Goal: Navigation & Orientation: Find specific page/section

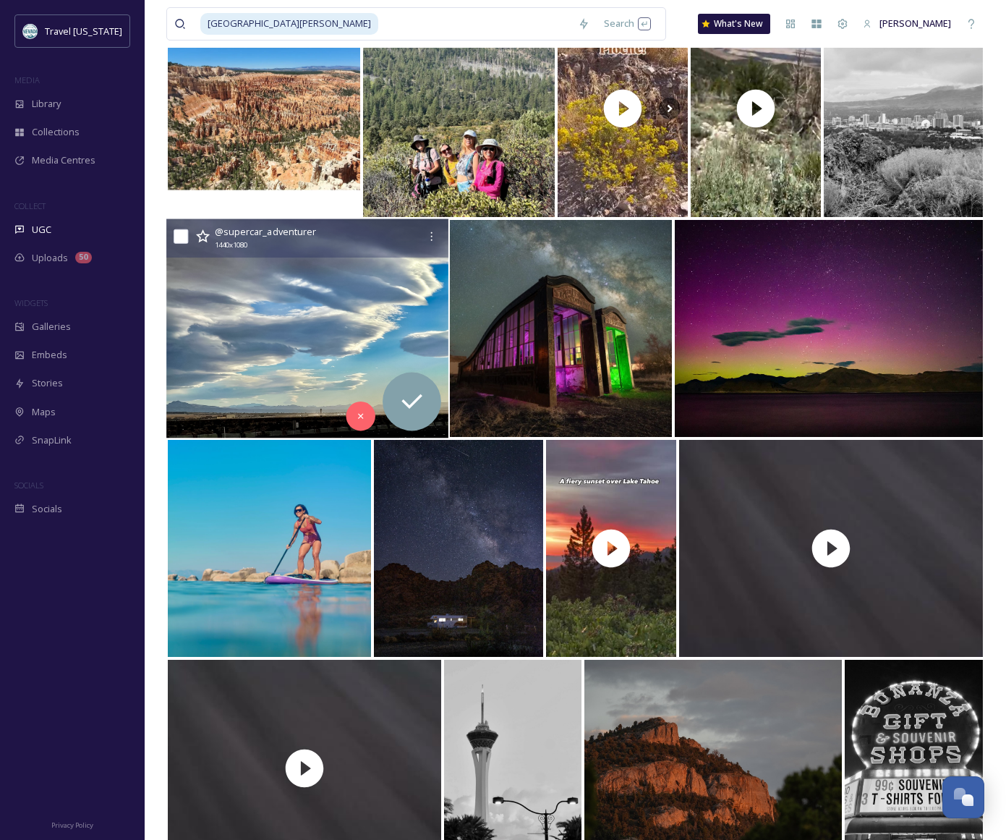
scroll to position [2783, 0]
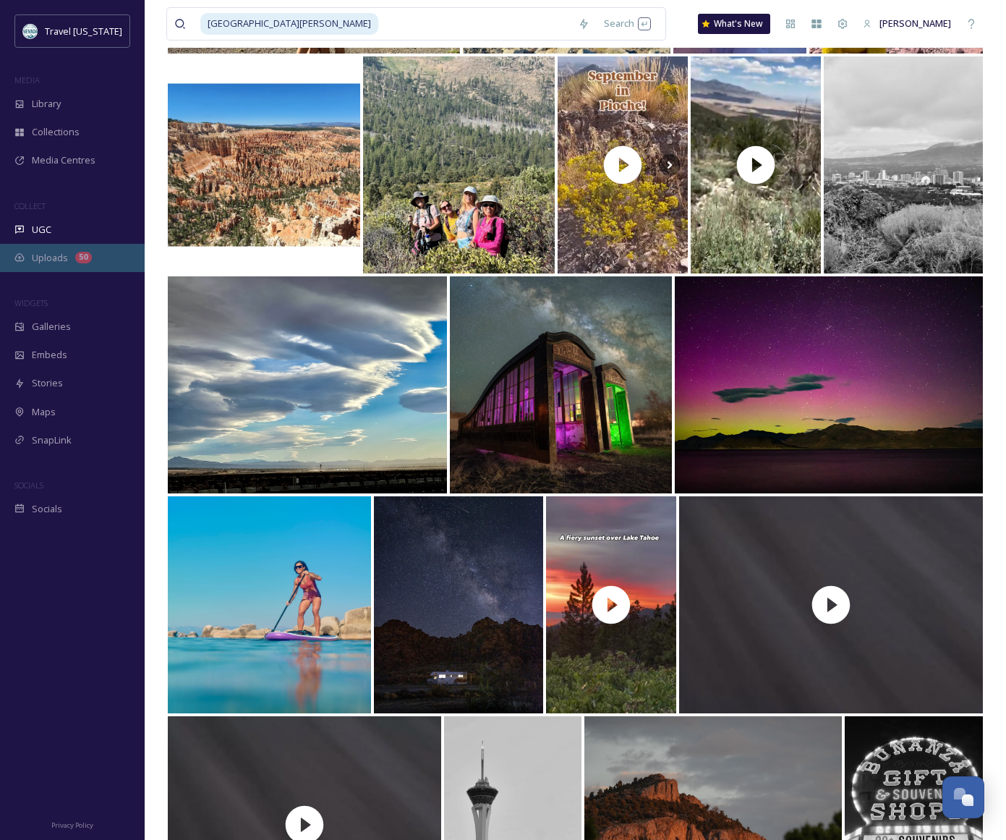
click at [61, 260] on span "Uploads" at bounding box center [50, 258] width 36 height 14
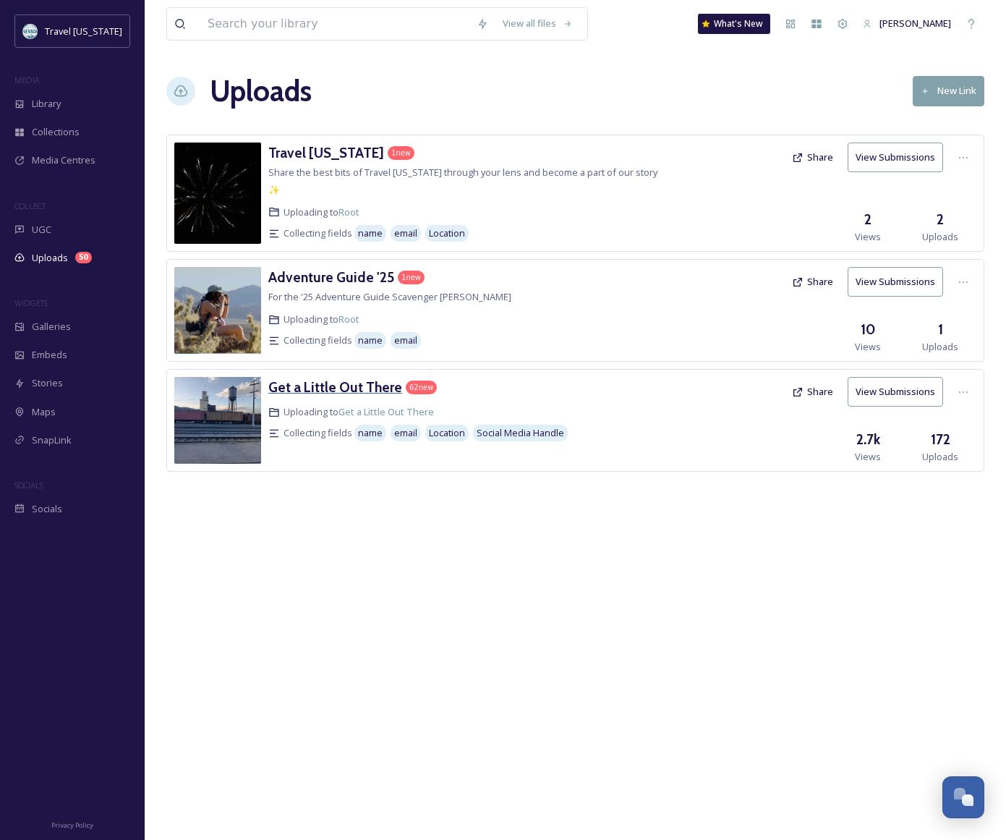
click at [301, 378] on h3 "Get a Little Out There" at bounding box center [335, 386] width 134 height 17
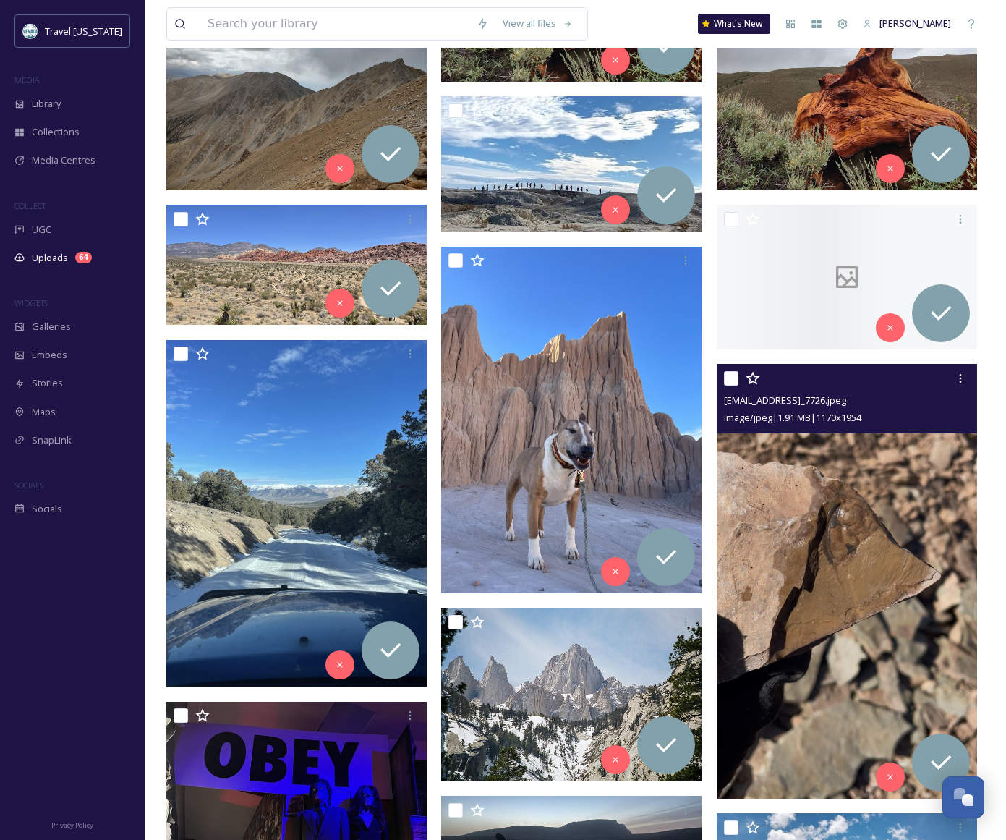
scroll to position [498, 0]
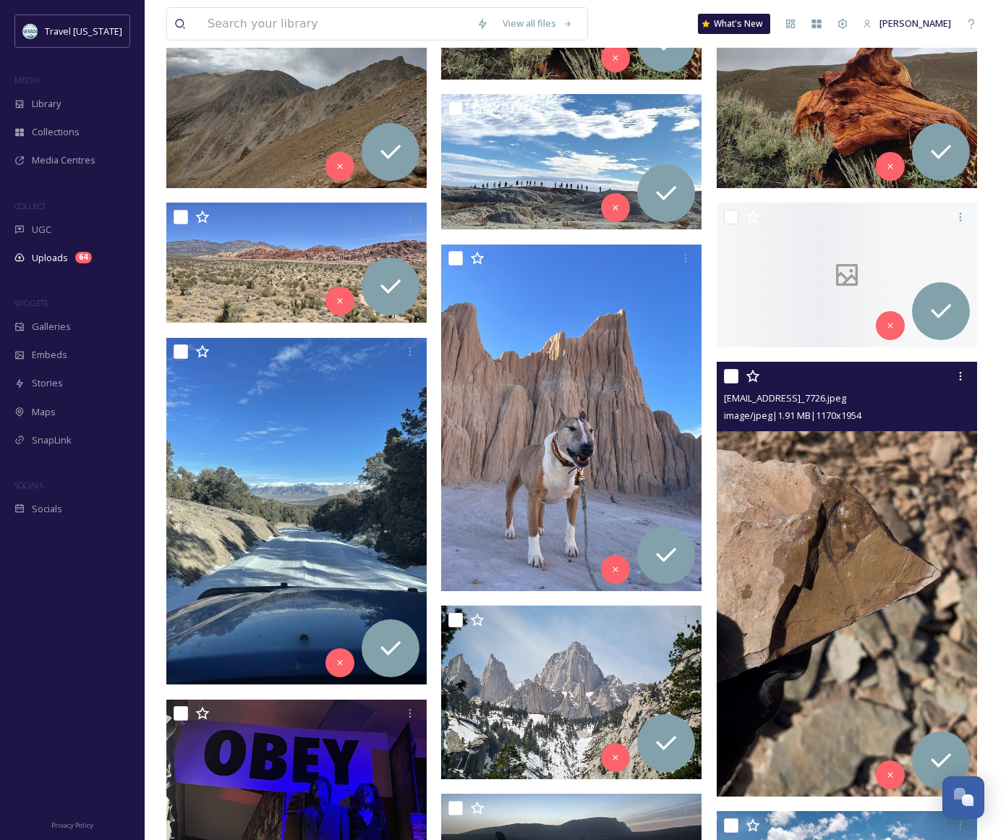
click at [861, 537] on img at bounding box center [847, 579] width 260 height 435
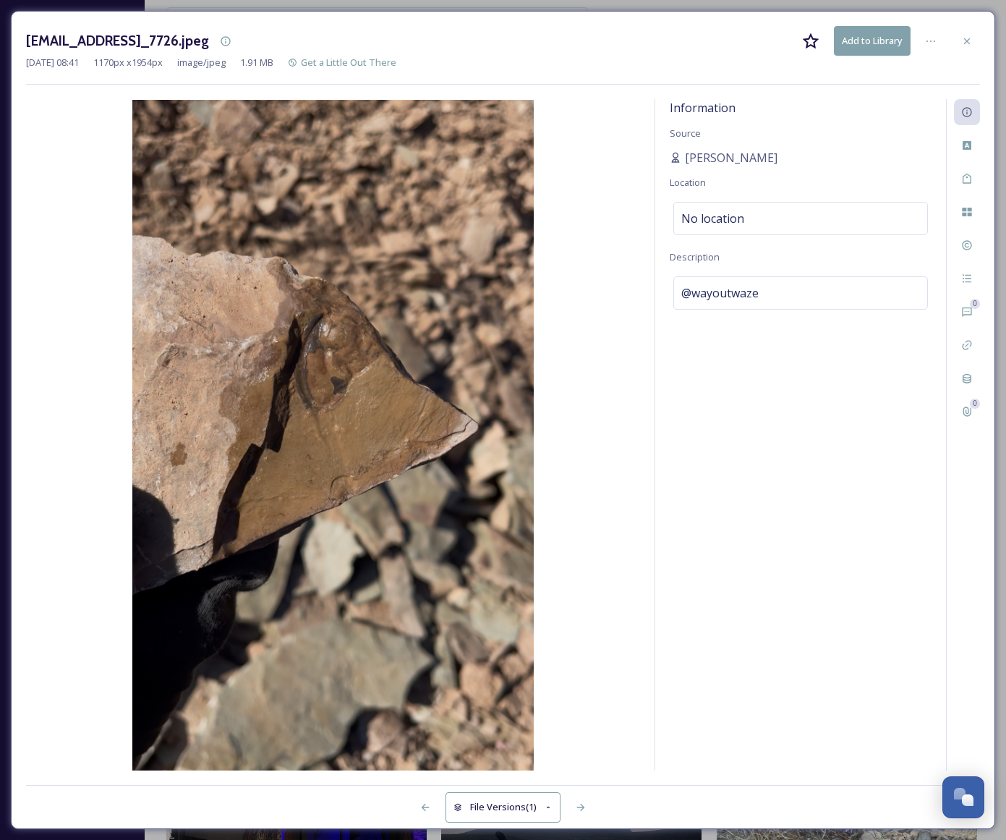
click at [970, 40] on icon at bounding box center [967, 41] width 12 height 12
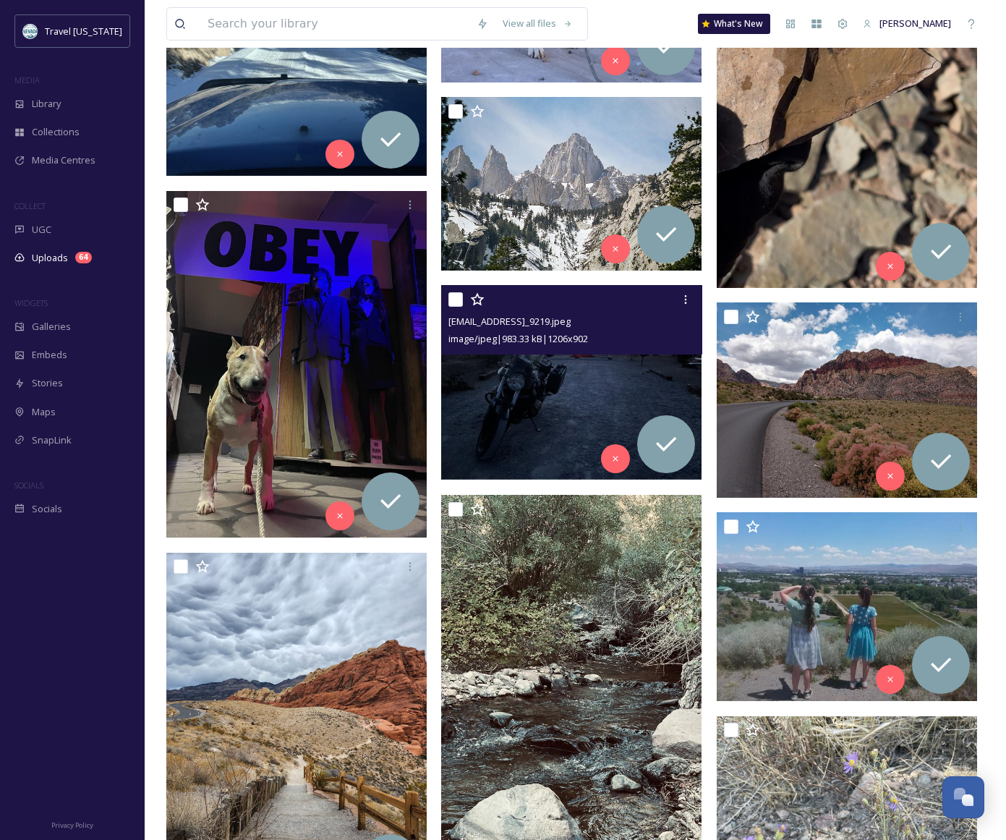
scroll to position [1015, 0]
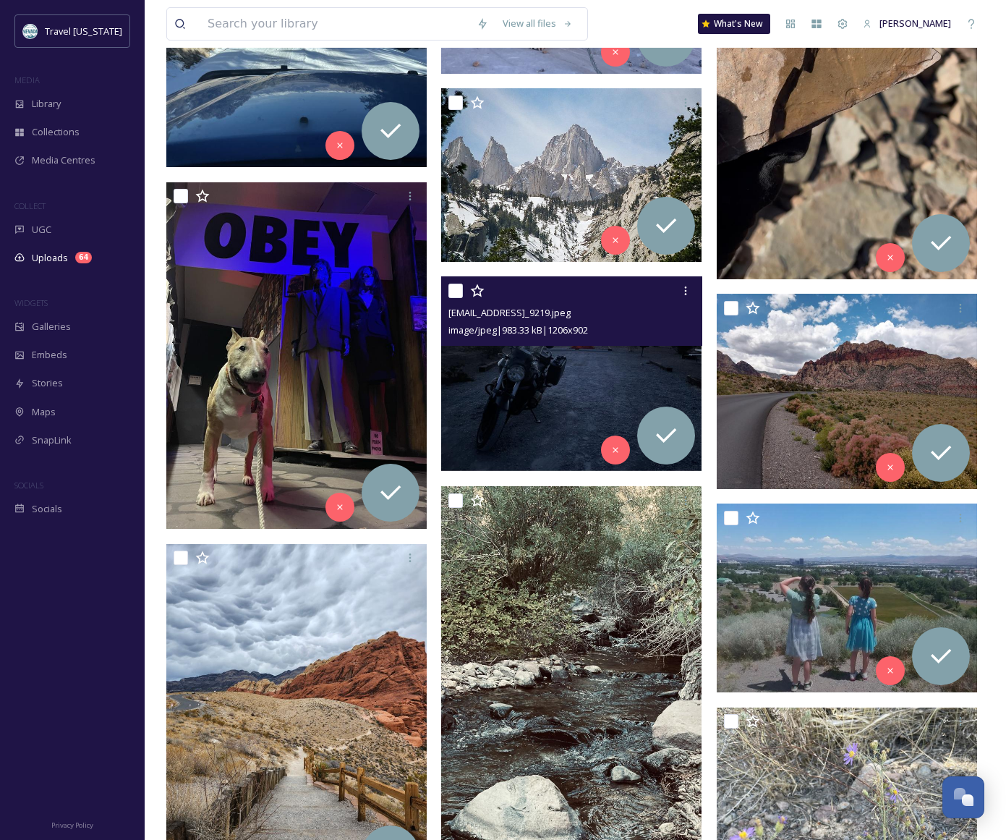
click at [622, 346] on div "ext_1759110619.094129_Ramonasfly@gmail.com-IMG_9219.jpeg image/jpeg | 983.33 kB…" at bounding box center [571, 310] width 260 height 69
click at [528, 360] on img at bounding box center [571, 373] width 260 height 195
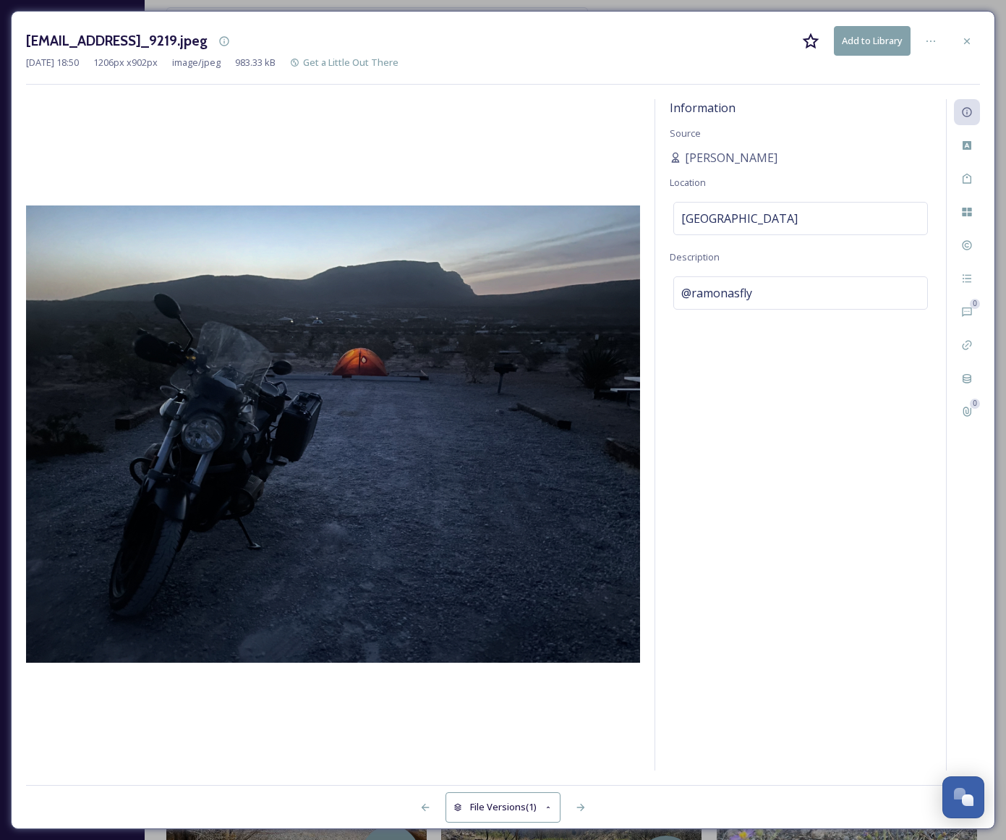
click at [963, 40] on icon at bounding box center [967, 41] width 12 height 12
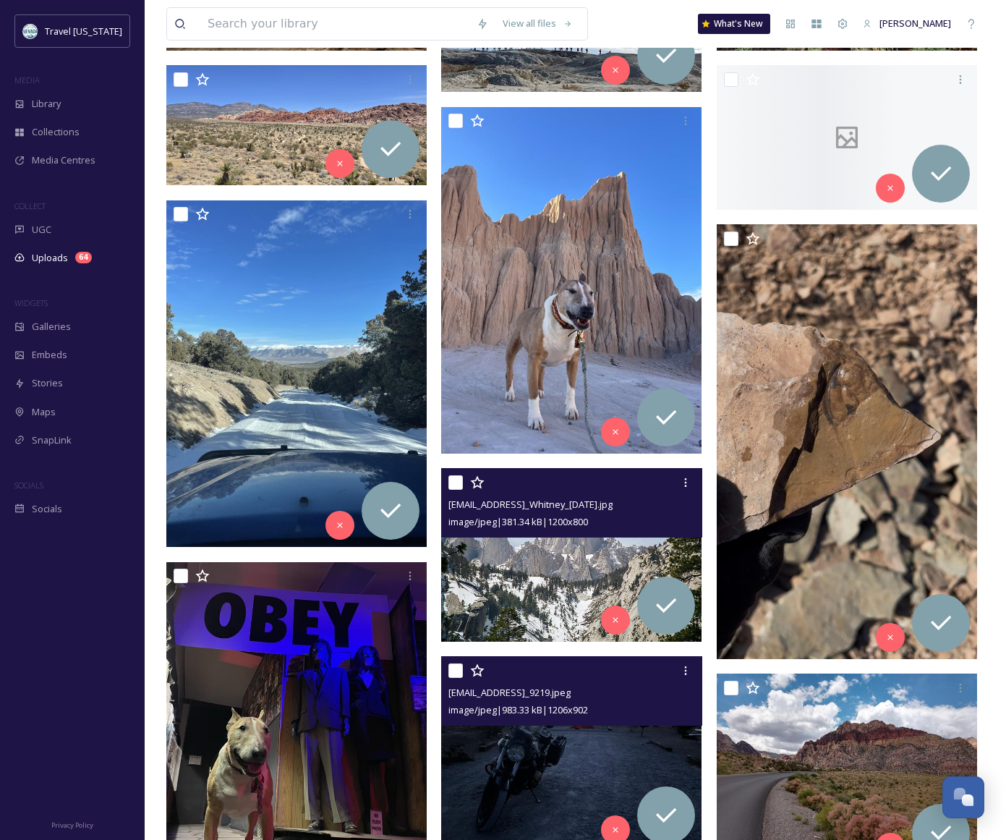
scroll to position [635, 0]
